Goal: Information Seeking & Learning: Learn about a topic

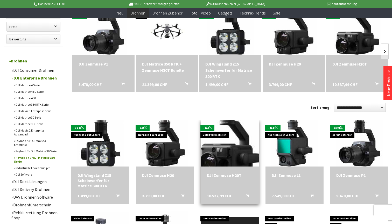
scroll to position [176, 0]
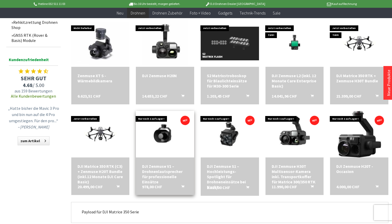
scroll to position [378, 0]
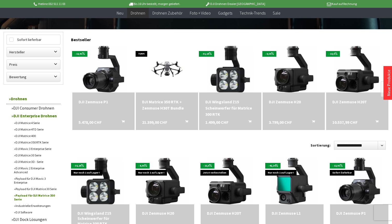
scroll to position [139, 0]
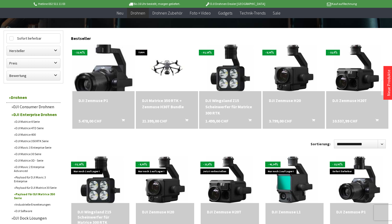
click at [102, 83] on img at bounding box center [103, 67] width 65 height 65
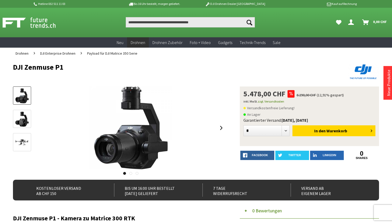
click at [109, 54] on span "Payload für DJI Matrice 350 Serie" at bounding box center [112, 53] width 50 height 5
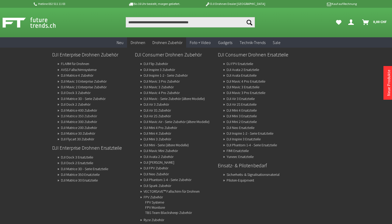
click at [91, 117] on link "DJI Matrice 350 Zubehör" at bounding box center [79, 115] width 36 height 7
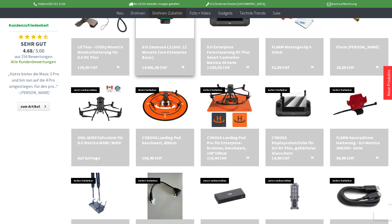
scroll to position [299, 0]
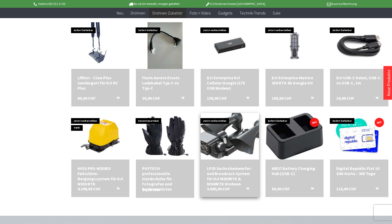
scroll to position [487, 0]
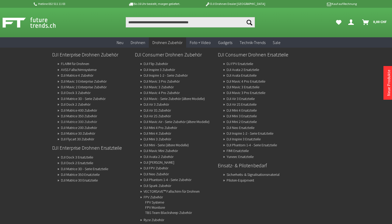
click at [86, 122] on link "DJI Matrice 300 Zubehör" at bounding box center [79, 121] width 36 height 7
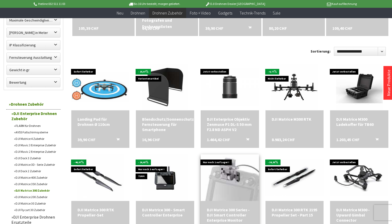
scroll to position [126, 0]
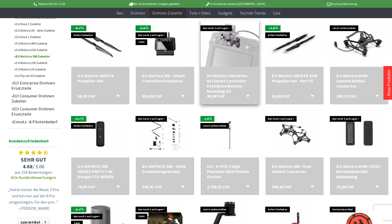
scroll to position [270, 0]
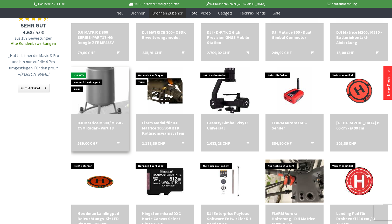
scroll to position [420, 0]
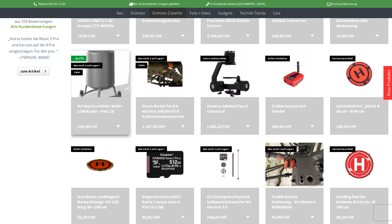
click at [98, 88] on img at bounding box center [100, 73] width 67 height 65
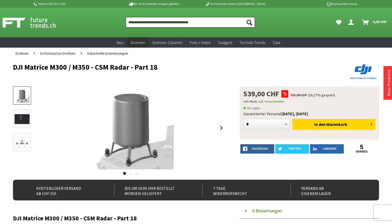
click at [162, 25] on input "Produkt, Marke, Kategorie, EAN, Artikelnummer…" at bounding box center [190, 22] width 129 height 10
type input "*"
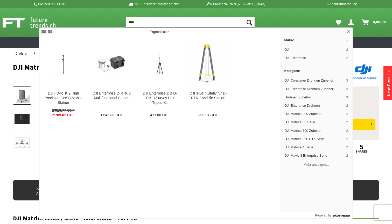
type input "****"
click at [249, 22] on button "Suchen" at bounding box center [249, 22] width 11 height 10
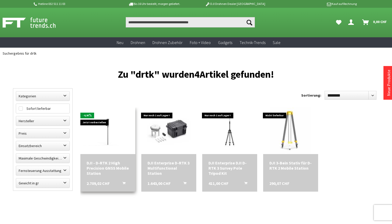
click at [104, 135] on img at bounding box center [107, 131] width 55 height 34
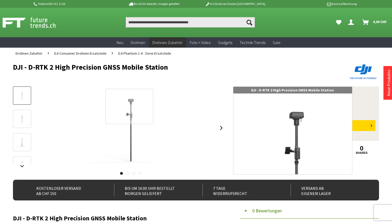
click at [129, 106] on div at bounding box center [129, 106] width 48 height 35
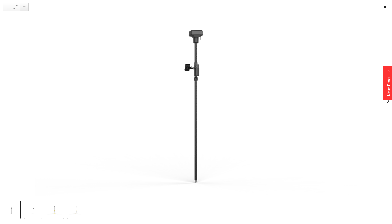
click at [380, 9] on div at bounding box center [384, 7] width 9 height 9
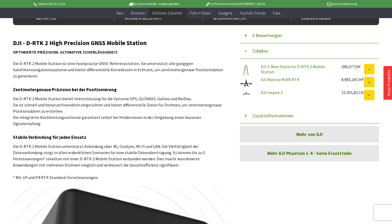
scroll to position [166, 0]
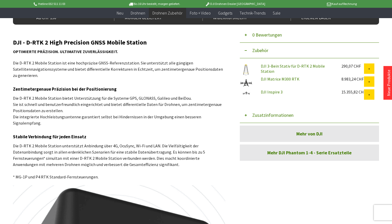
click at [247, 71] on img at bounding box center [246, 69] width 13 height 13
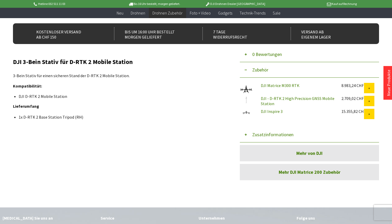
scroll to position [145, 0]
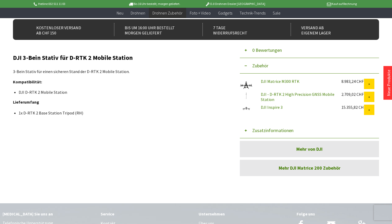
click at [246, 87] on img at bounding box center [246, 85] width 13 height 13
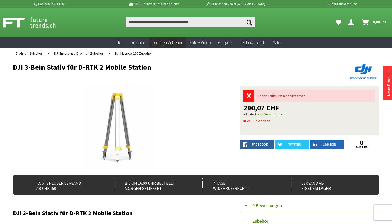
scroll to position [0, 0]
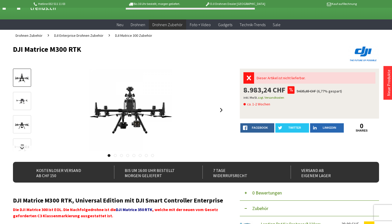
scroll to position [19, 0]
